Goal: Information Seeking & Learning: Learn about a topic

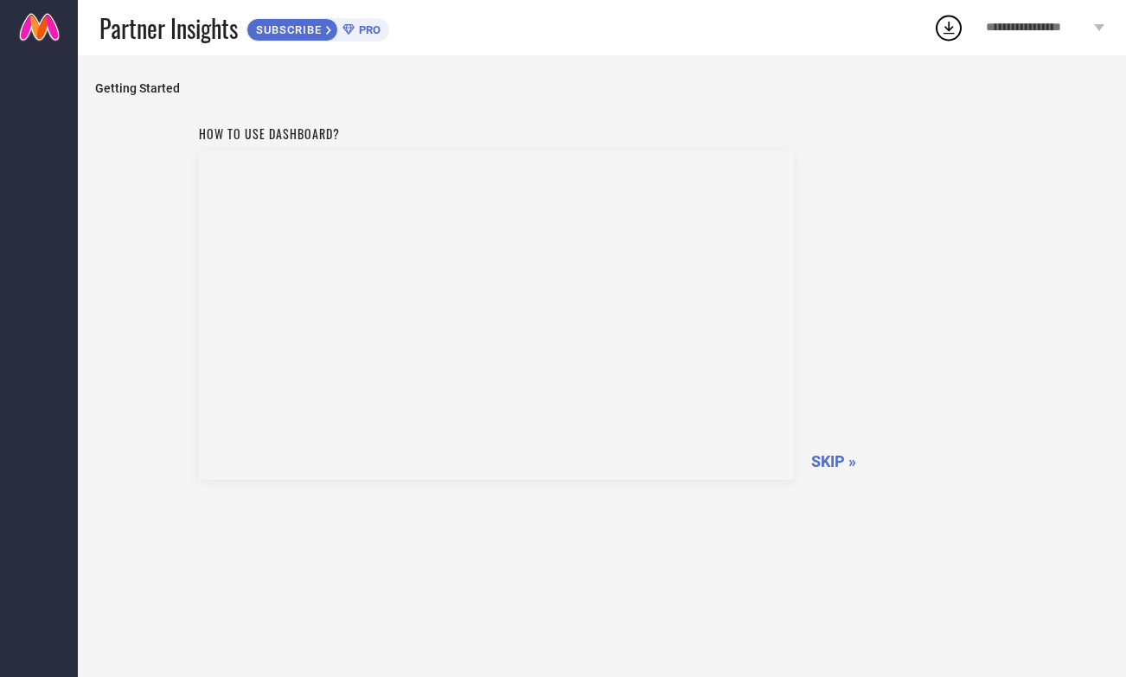
click at [824, 463] on span "SKIP »" at bounding box center [833, 461] width 45 height 18
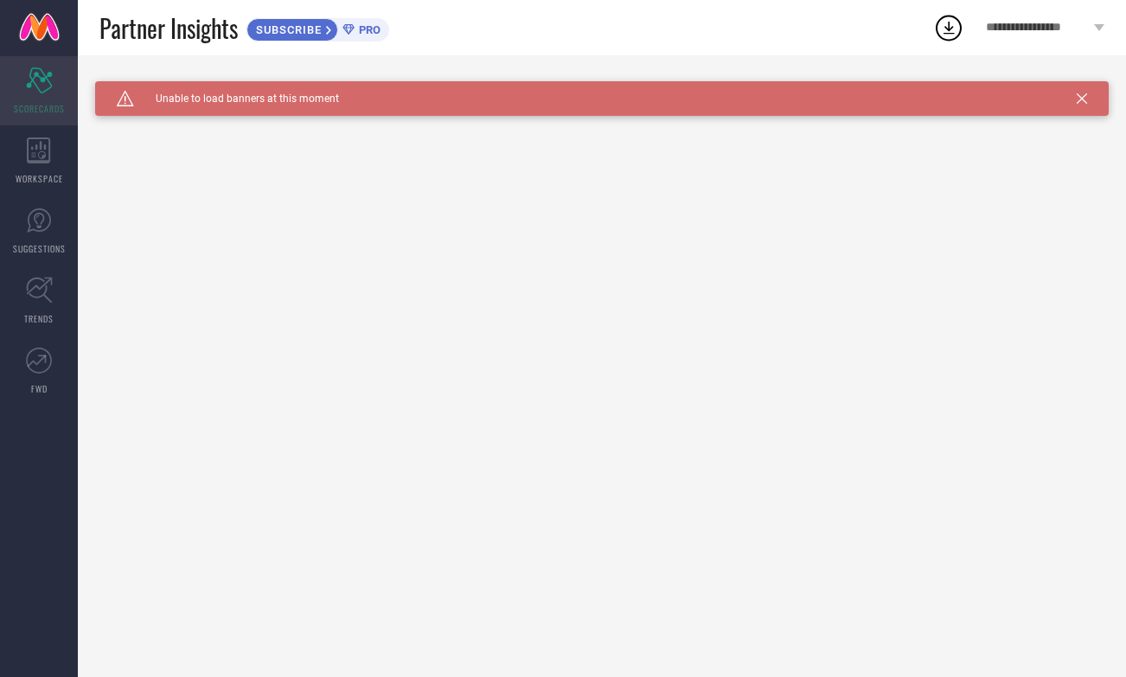
click at [35, 80] on icon "Scorecard" at bounding box center [39, 80] width 27 height 26
click at [45, 86] on icon "Scorecard" at bounding box center [39, 80] width 27 height 26
click at [43, 93] on div "Scorecard SCORECARDS" at bounding box center [39, 90] width 78 height 69
click at [44, 169] on div "WORKSPACE" at bounding box center [39, 160] width 78 height 69
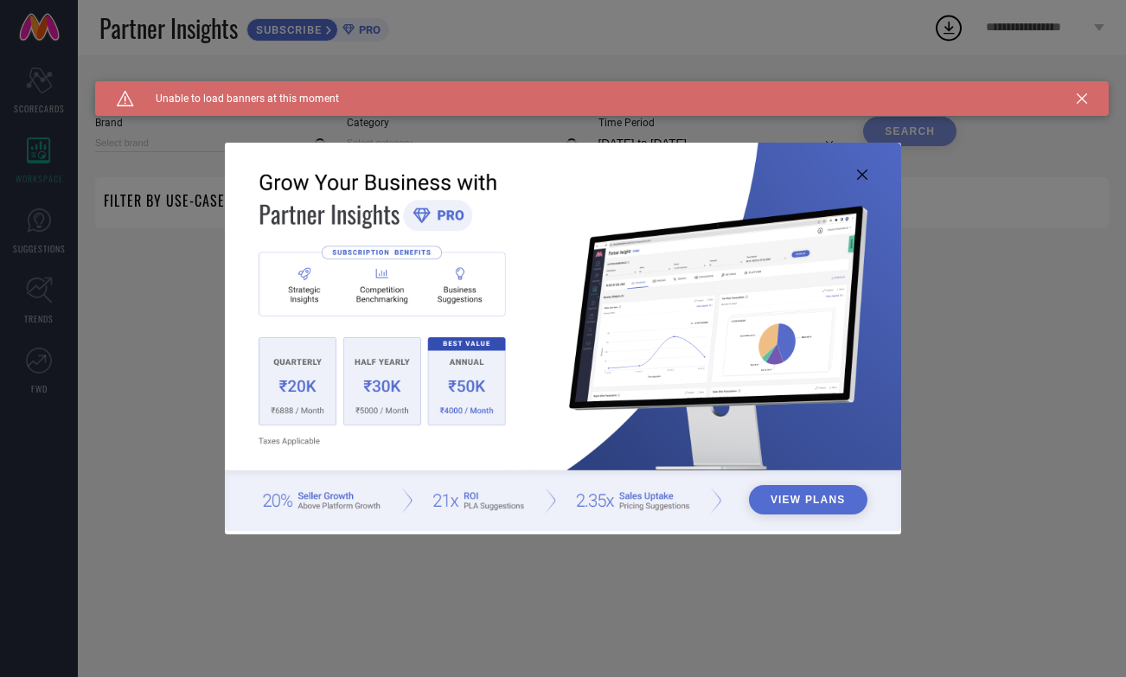
type input "1 STOP FASHION"
type input "All"
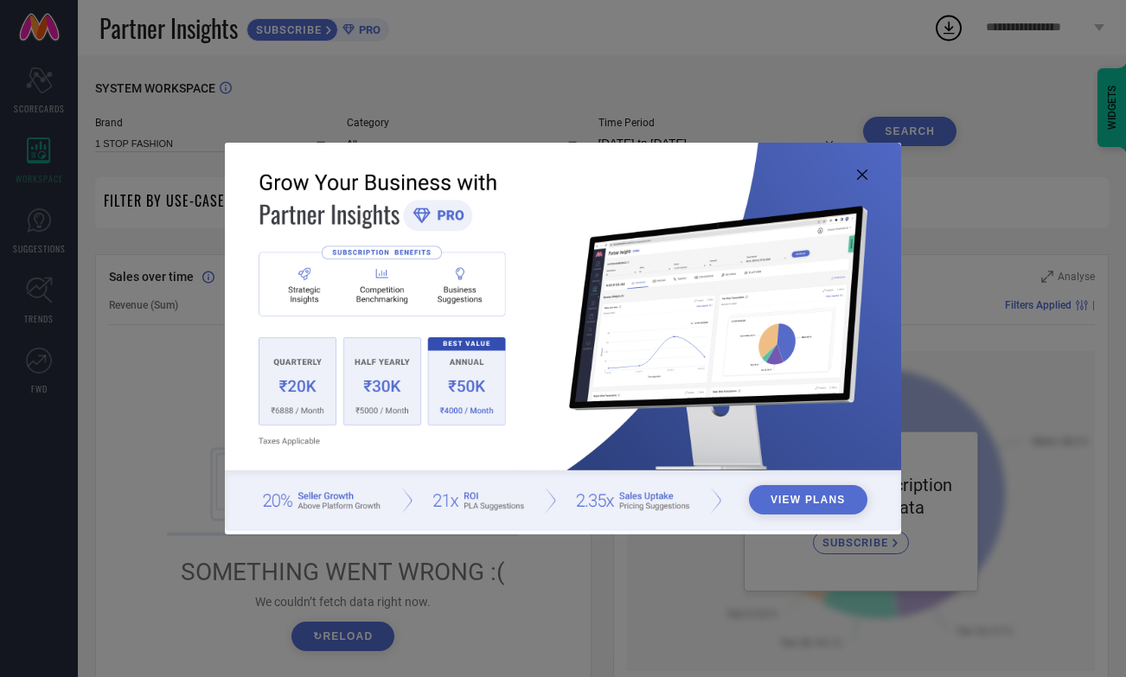
click at [860, 174] on icon at bounding box center [862, 174] width 10 height 10
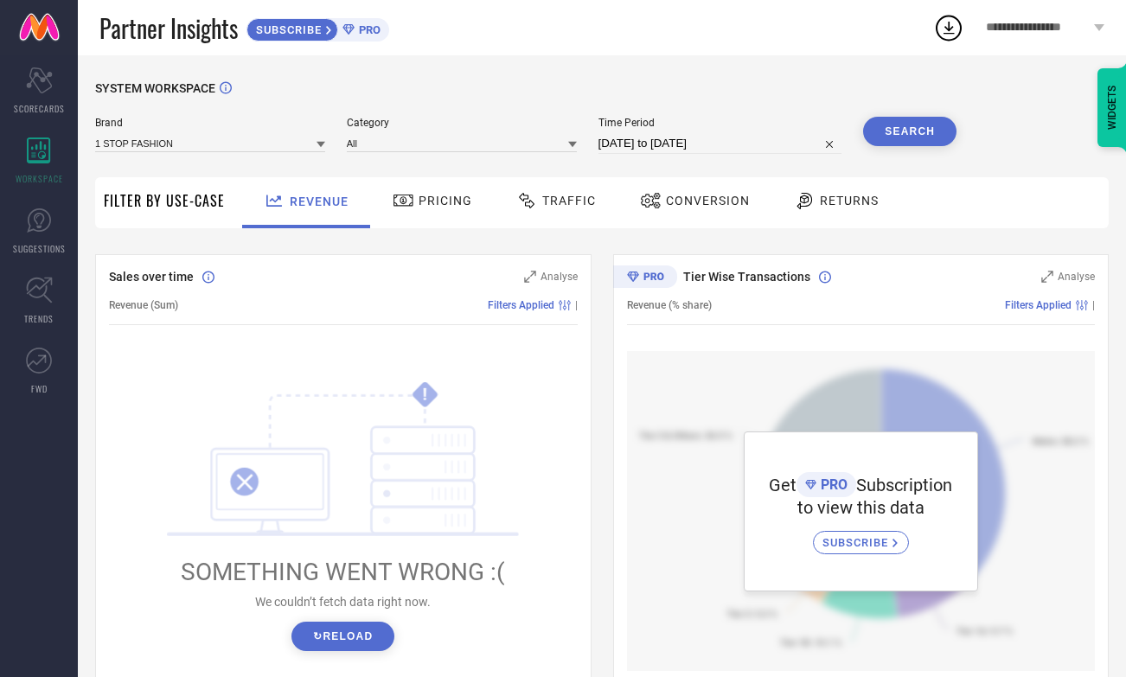
click at [449, 210] on div "Pricing" at bounding box center [432, 200] width 88 height 29
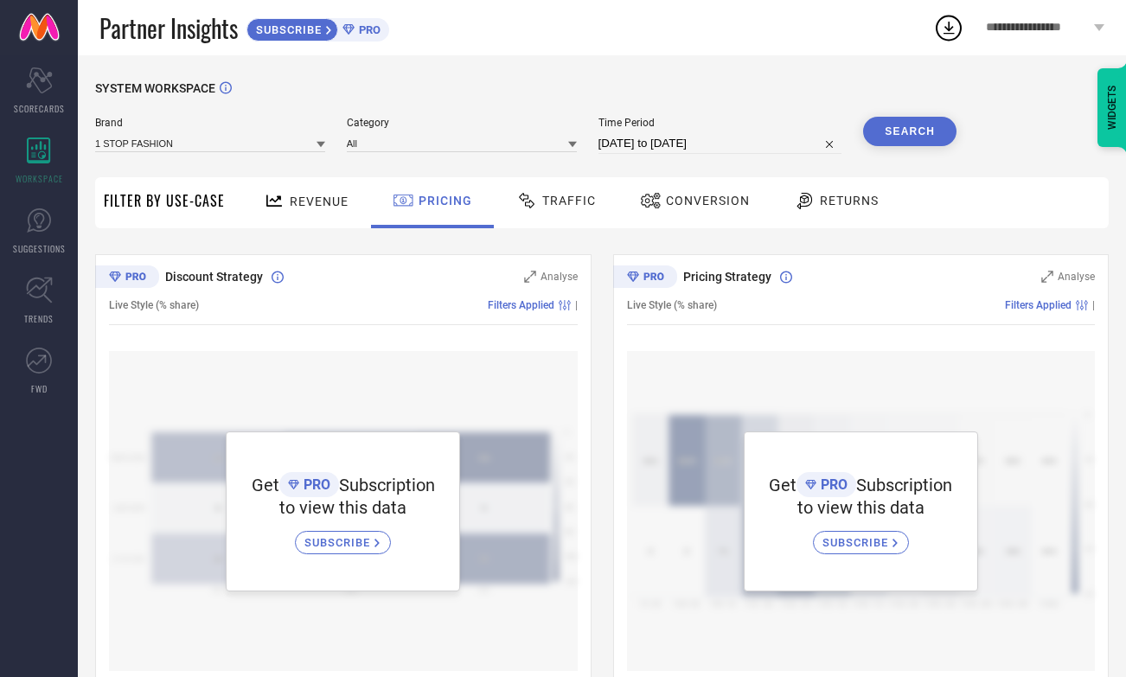
click at [548, 196] on span "Traffic" at bounding box center [569, 201] width 54 height 14
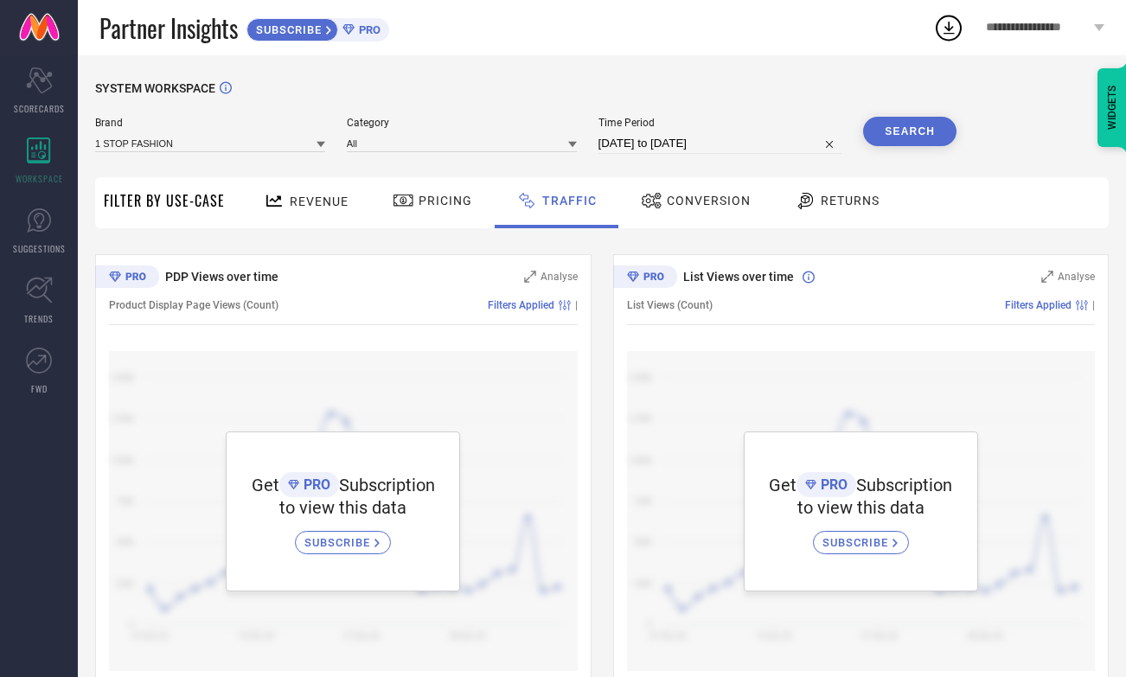
click at [679, 193] on div "Conversion" at bounding box center [695, 200] width 118 height 29
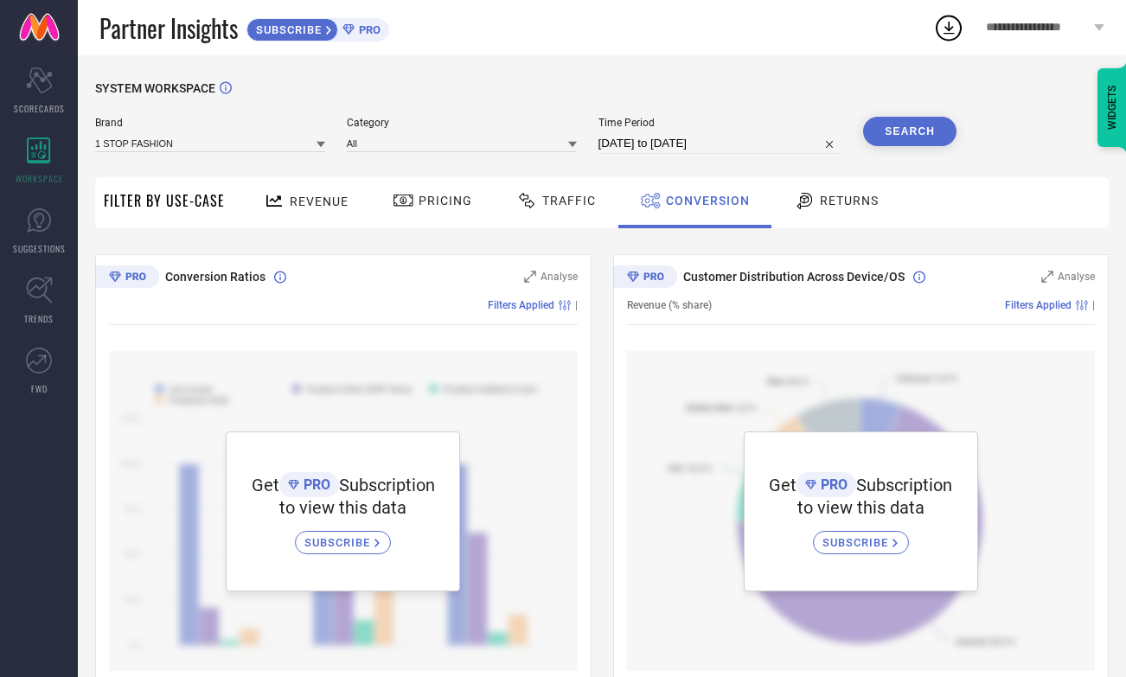
click at [829, 203] on span "Returns" at bounding box center [849, 201] width 59 height 14
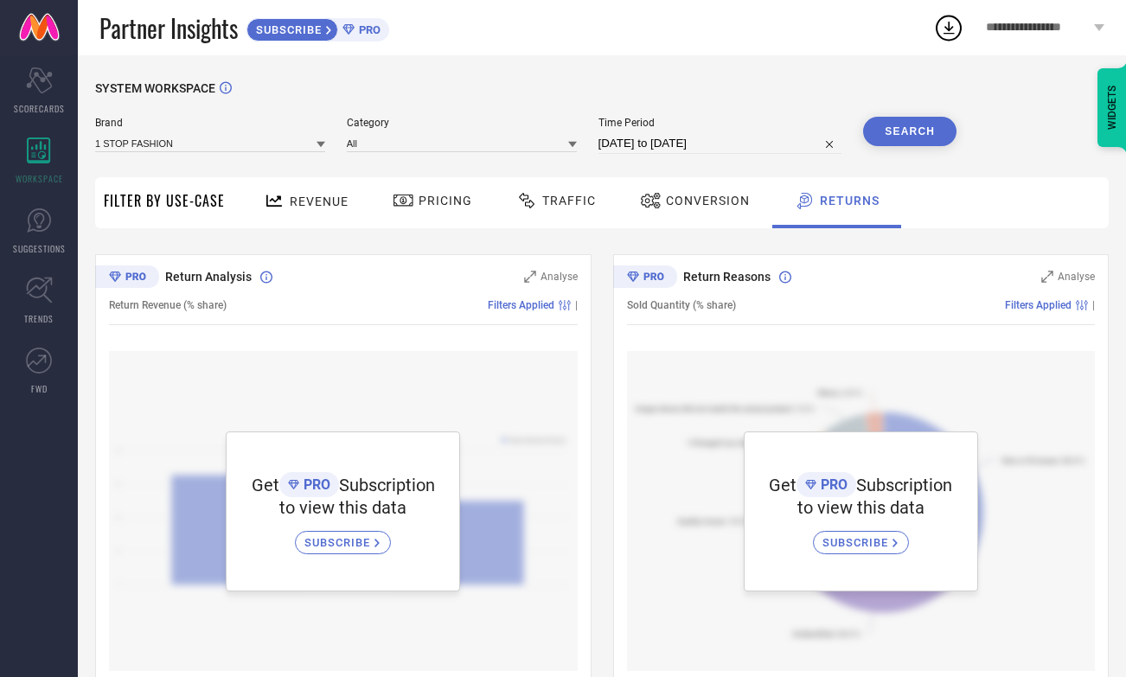
click at [290, 193] on div "Revenue" at bounding box center [305, 201] width 93 height 30
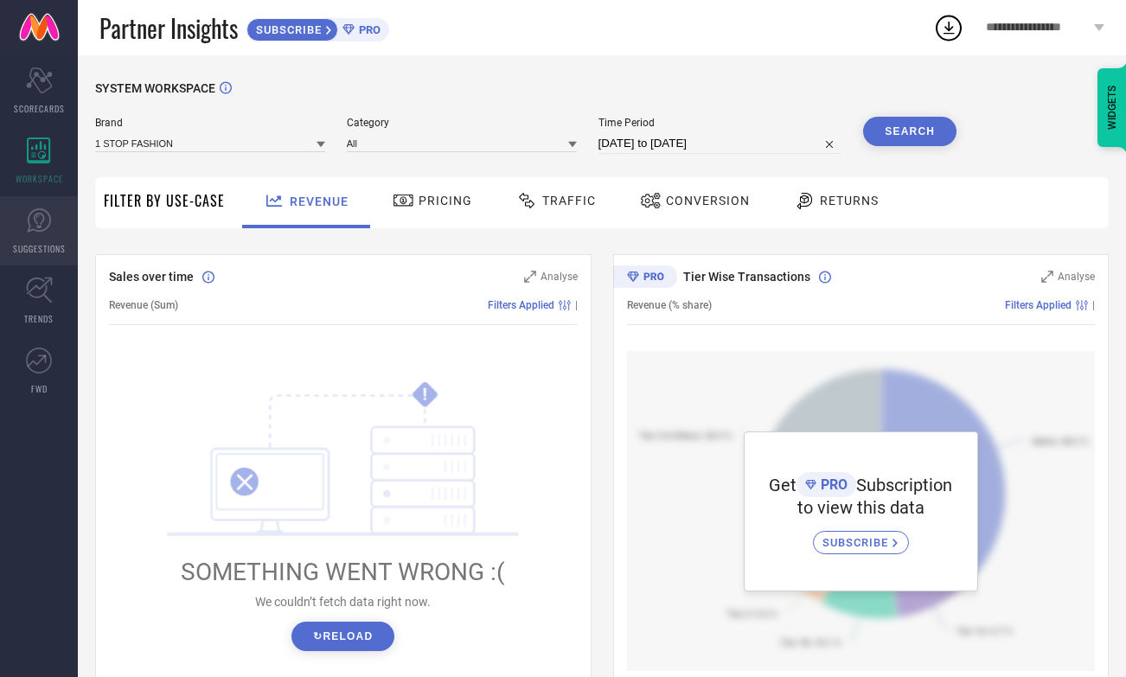
click at [54, 224] on link "SUGGESTIONS" at bounding box center [39, 230] width 78 height 69
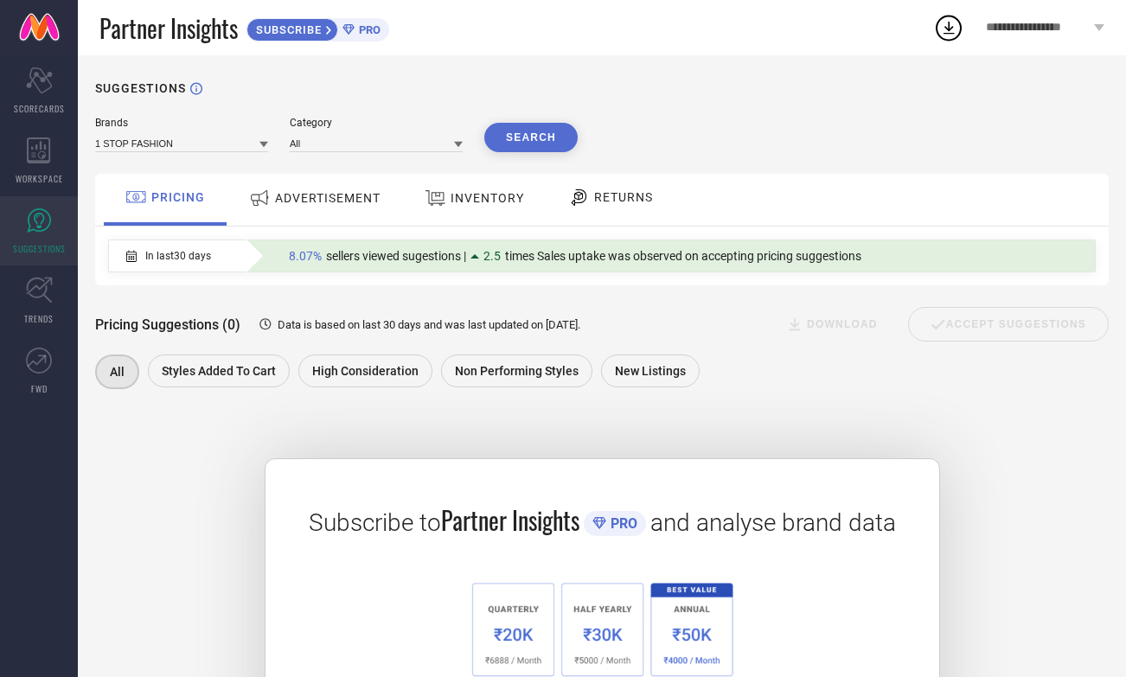
click at [332, 205] on span "ADVERTISEMENT" at bounding box center [327, 198] width 105 height 14
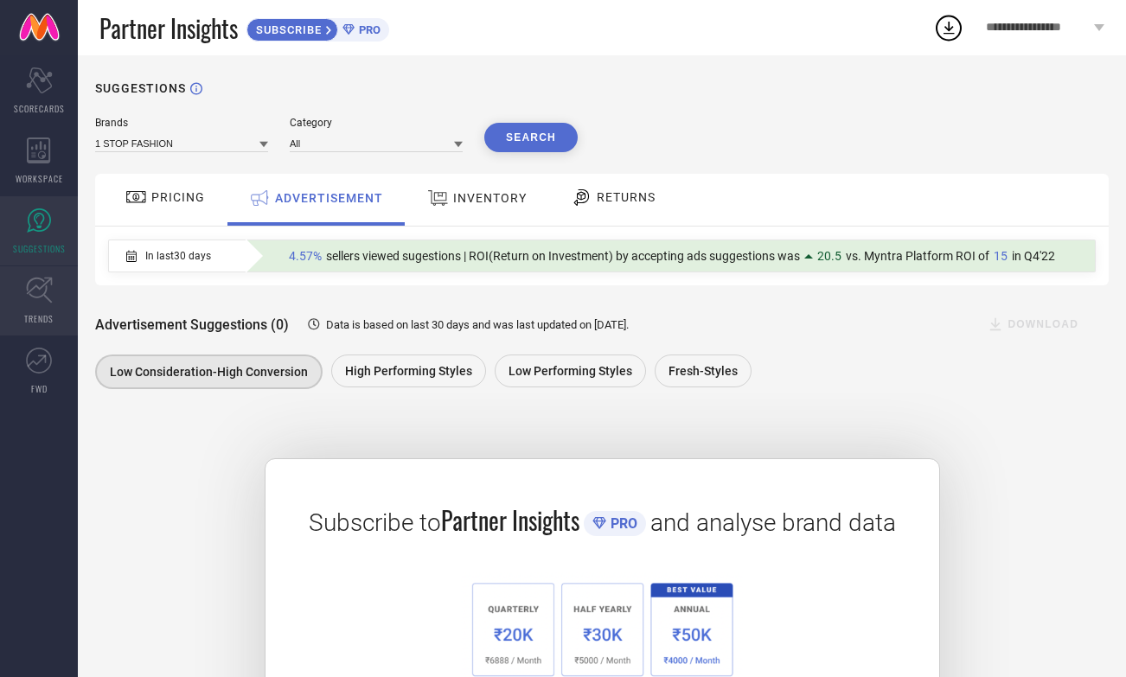
click at [58, 297] on link "TRENDS" at bounding box center [39, 300] width 78 height 69
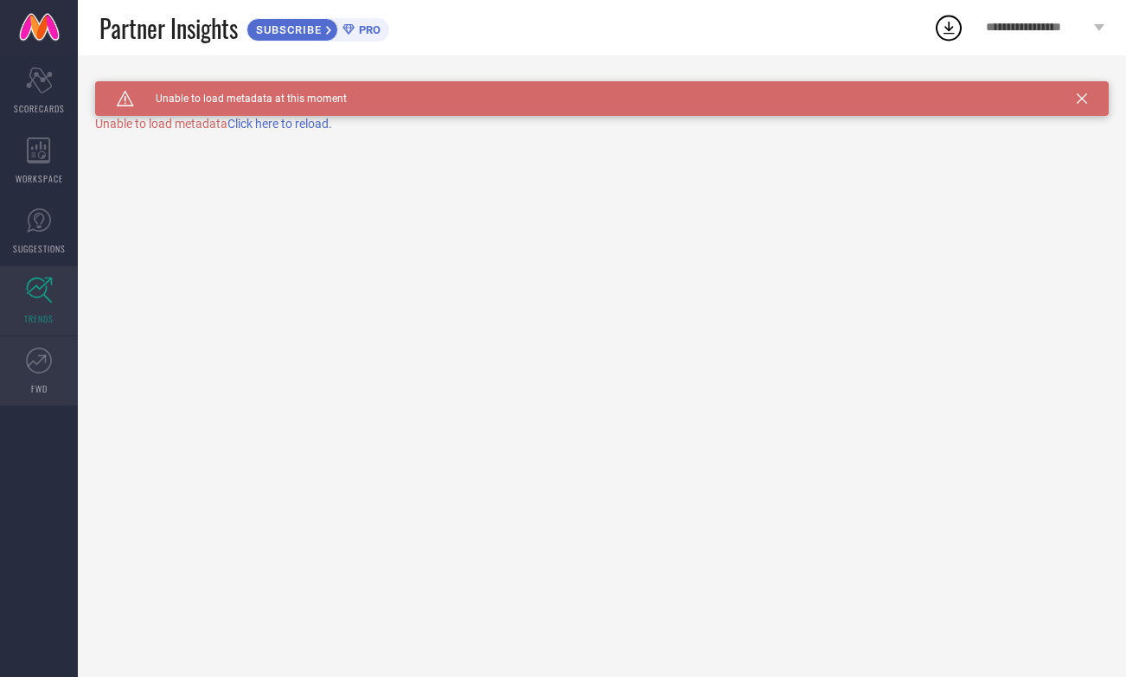
click at [42, 380] on link "FWD" at bounding box center [39, 370] width 78 height 69
